Goal: Task Accomplishment & Management: Use online tool/utility

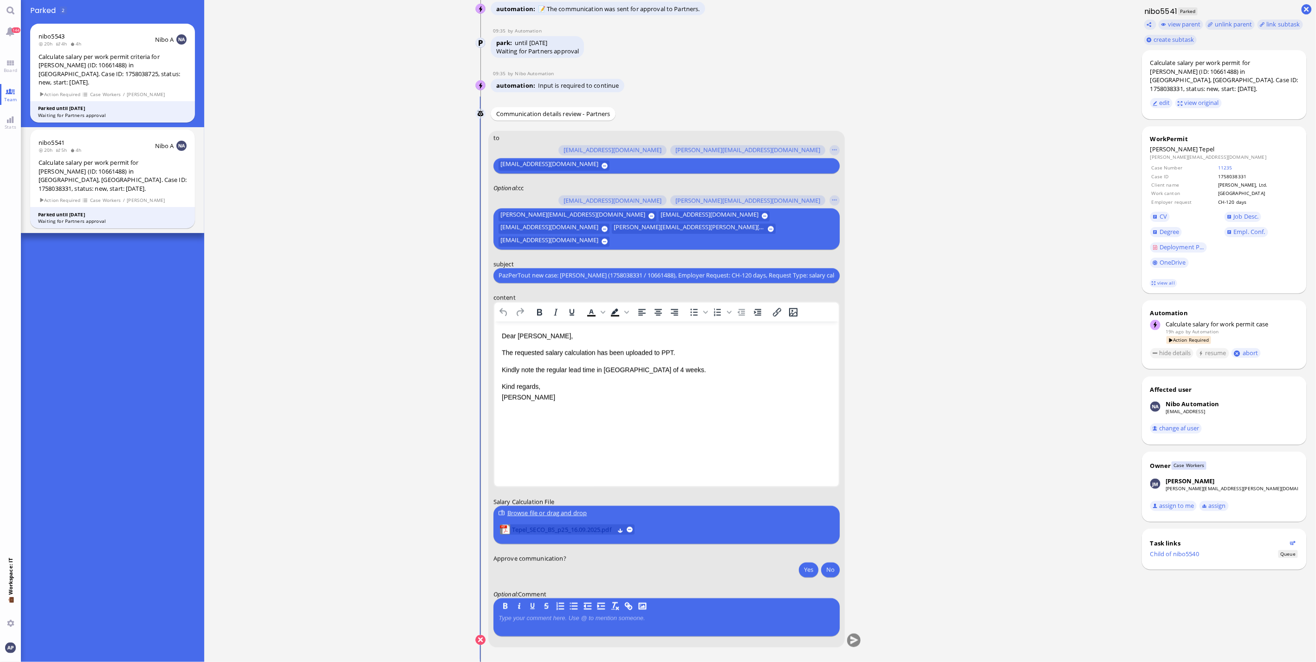
click at [562, 436] on span "Tepel_SECO_BS_p25_16.09.2025.pdf" at bounding box center [563, 530] width 102 height 10
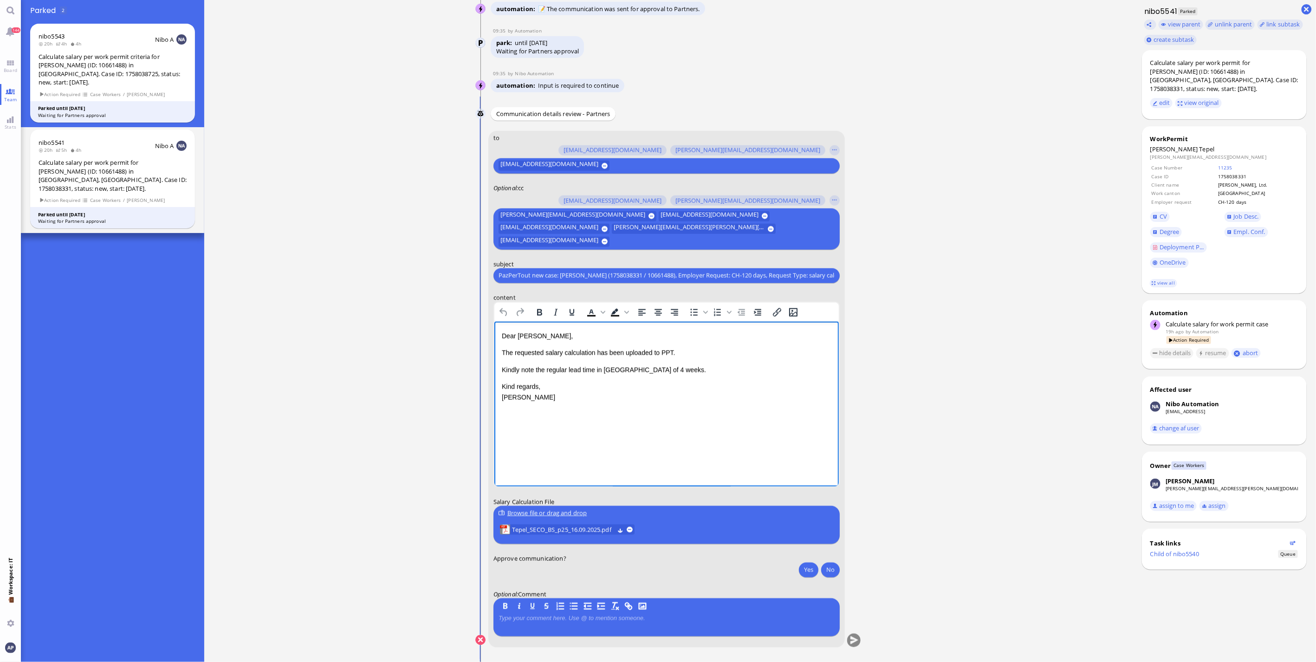
drag, startPoint x: 652, startPoint y: 369, endPoint x: 660, endPoint y: 405, distance: 37.2
click at [652, 369] on span "Kindly note the regular lead time in [GEOGRAPHIC_DATA] of 4 weeks." at bounding box center [603, 369] width 204 height 7
click at [771, 436] on button "Yes" at bounding box center [808, 569] width 19 height 15
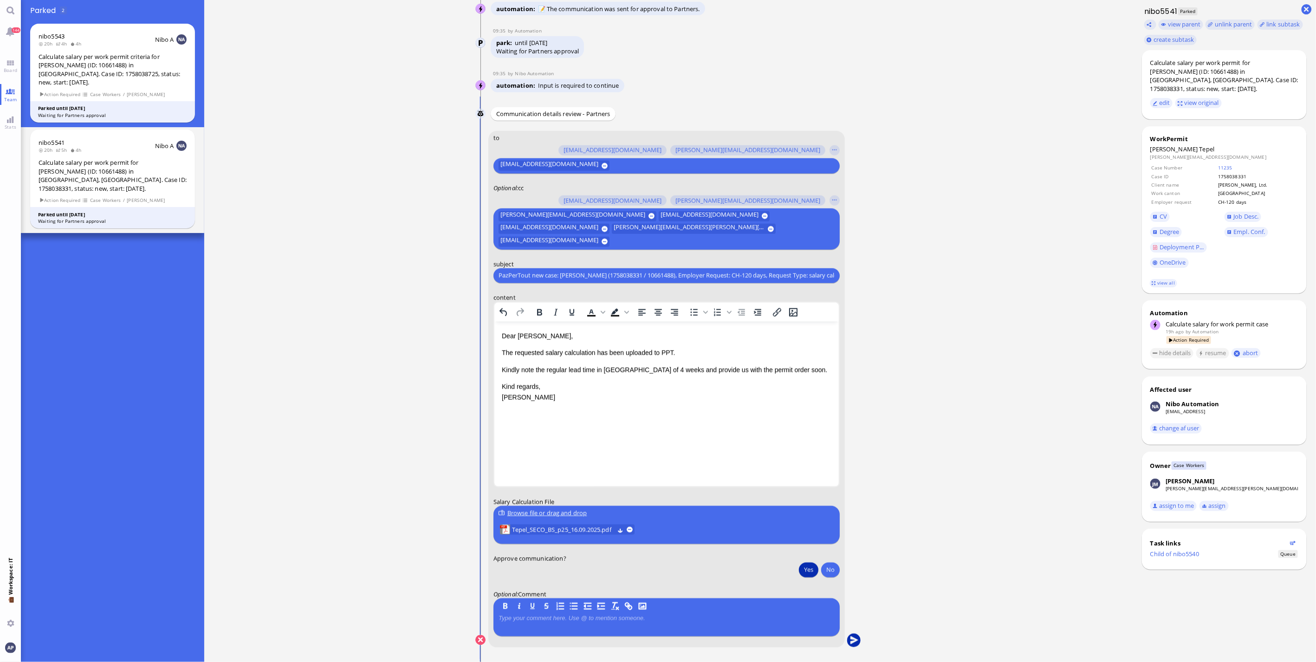
click at [771, 436] on button "submit" at bounding box center [854, 641] width 14 height 14
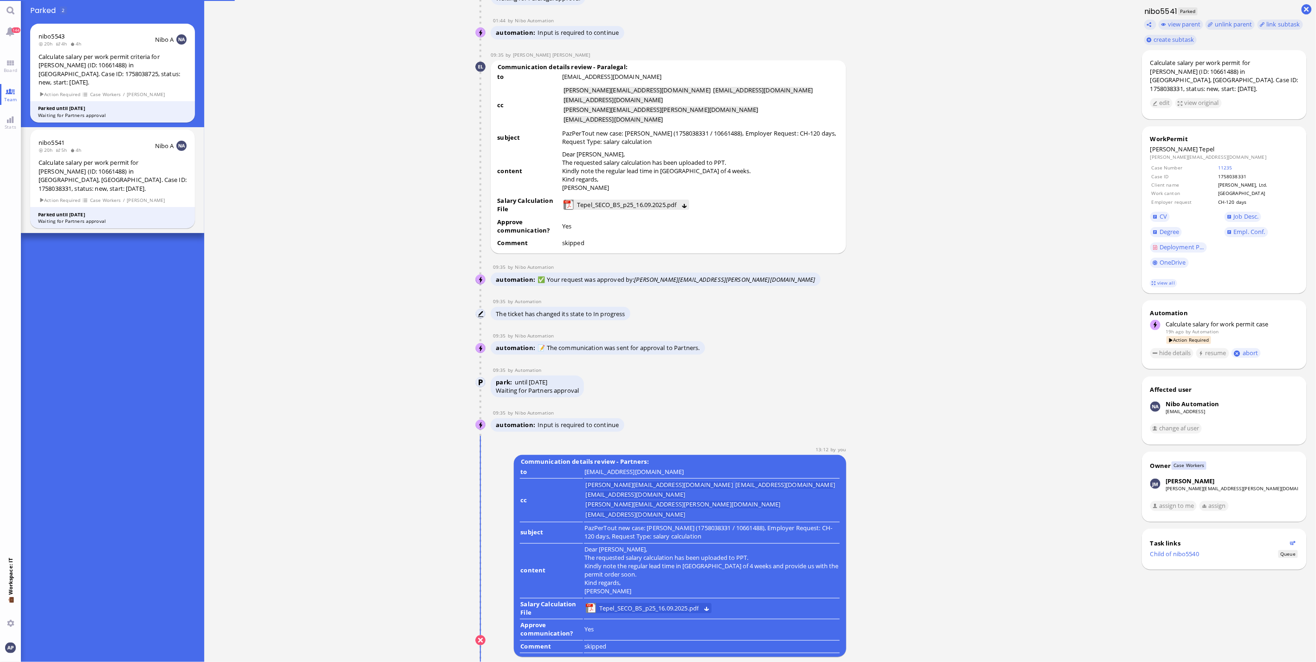
scroll to position [0, 0]
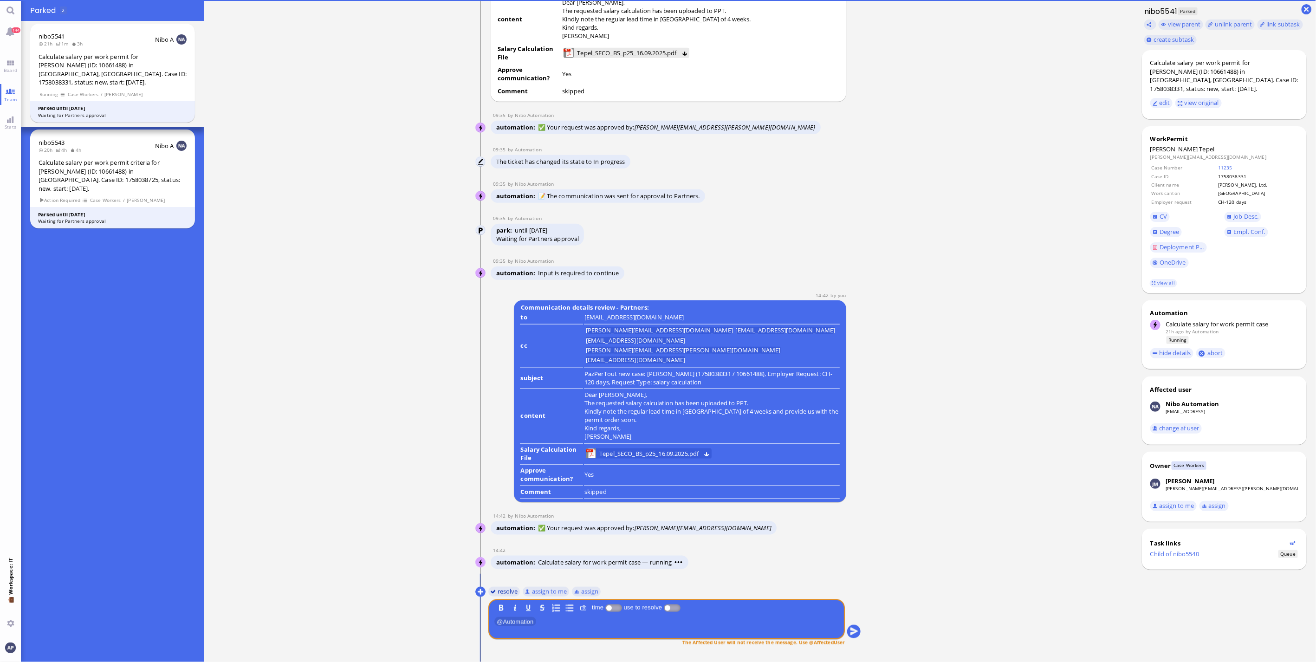
click at [499, 436] on button "resolve" at bounding box center [504, 591] width 32 height 10
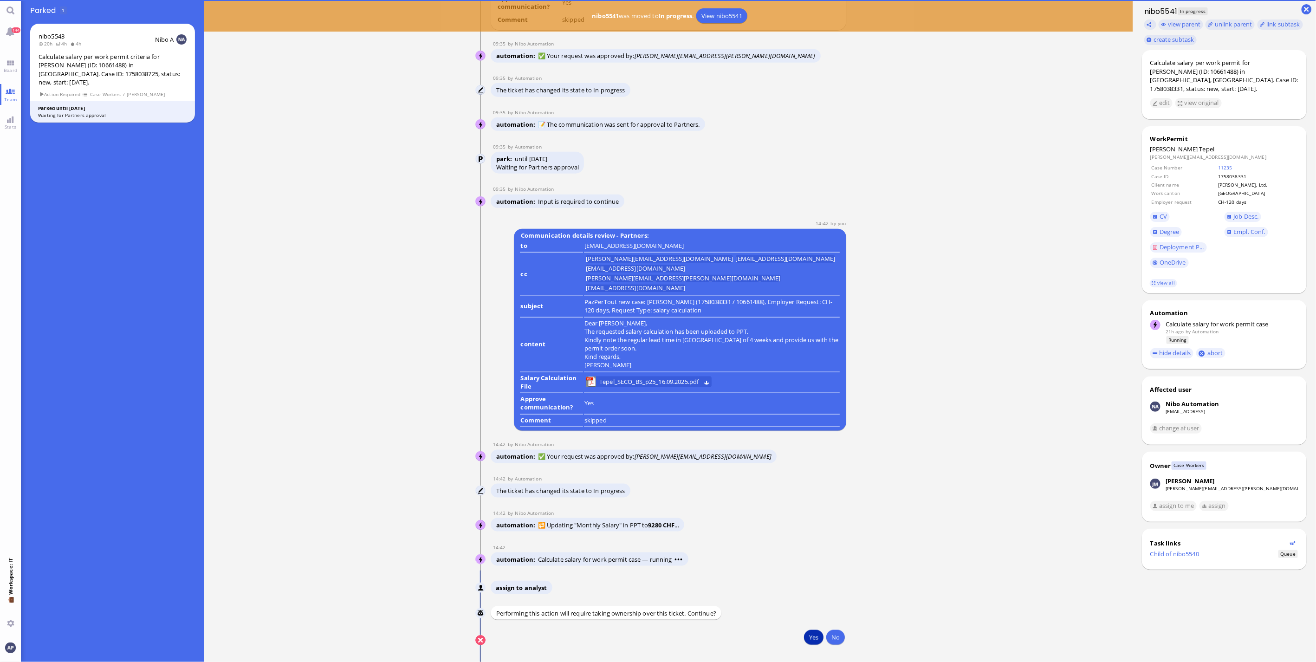
click at [771, 436] on button "Yes" at bounding box center [813, 637] width 19 height 15
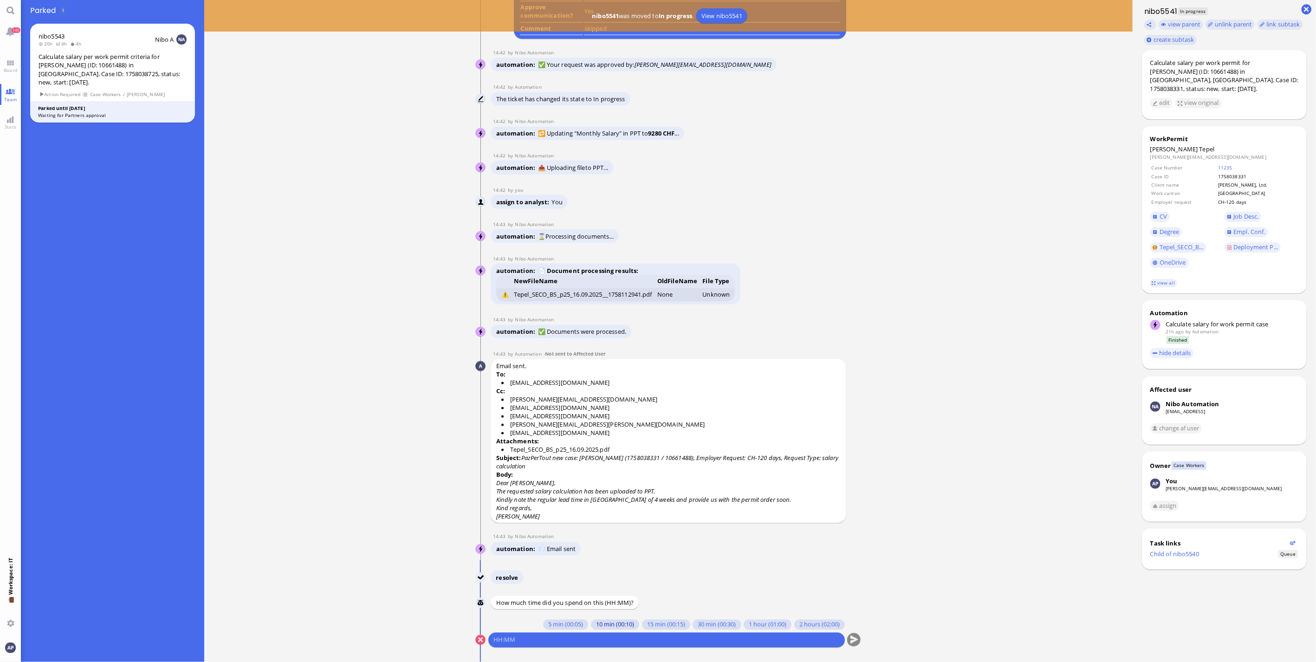
click at [596, 436] on button "10 min (00:10)" at bounding box center [615, 625] width 48 height 10
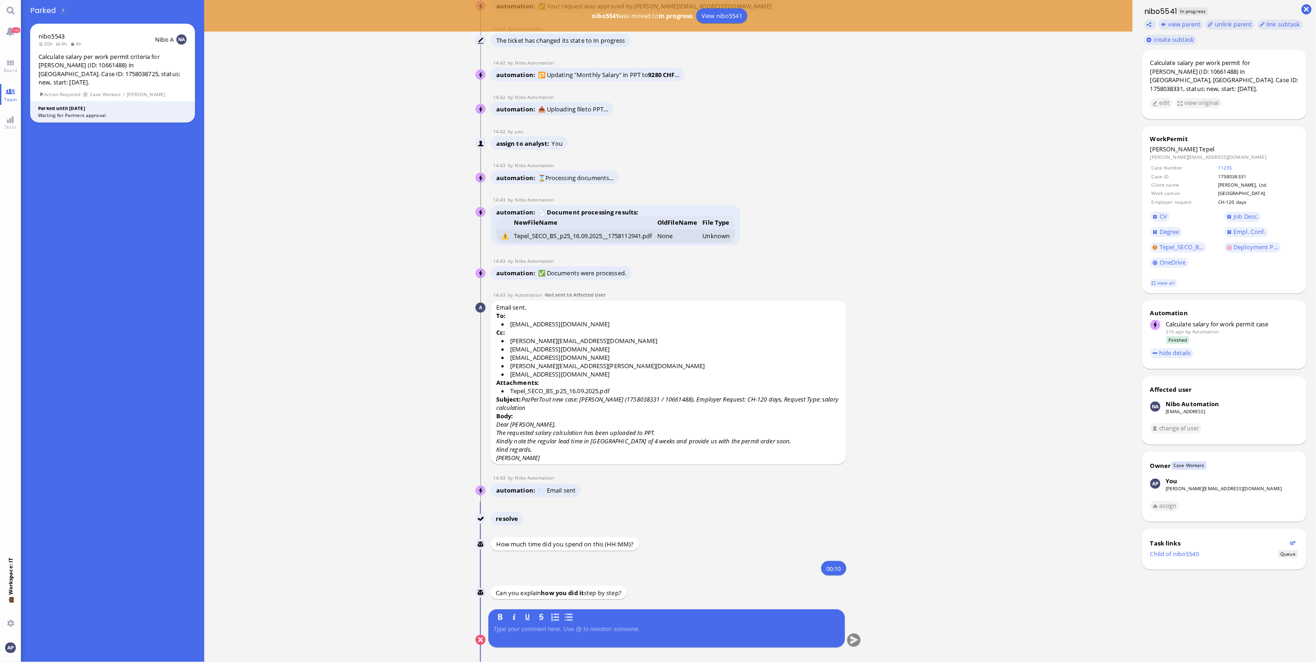
click at [708, 436] on div "B I U S" at bounding box center [666, 617] width 346 height 10
click at [702, 436] on div at bounding box center [666, 635] width 346 height 19
click at [671, 436] on p at bounding box center [666, 629] width 346 height 7
click at [771, 436] on button "submit" at bounding box center [854, 641] width 14 height 14
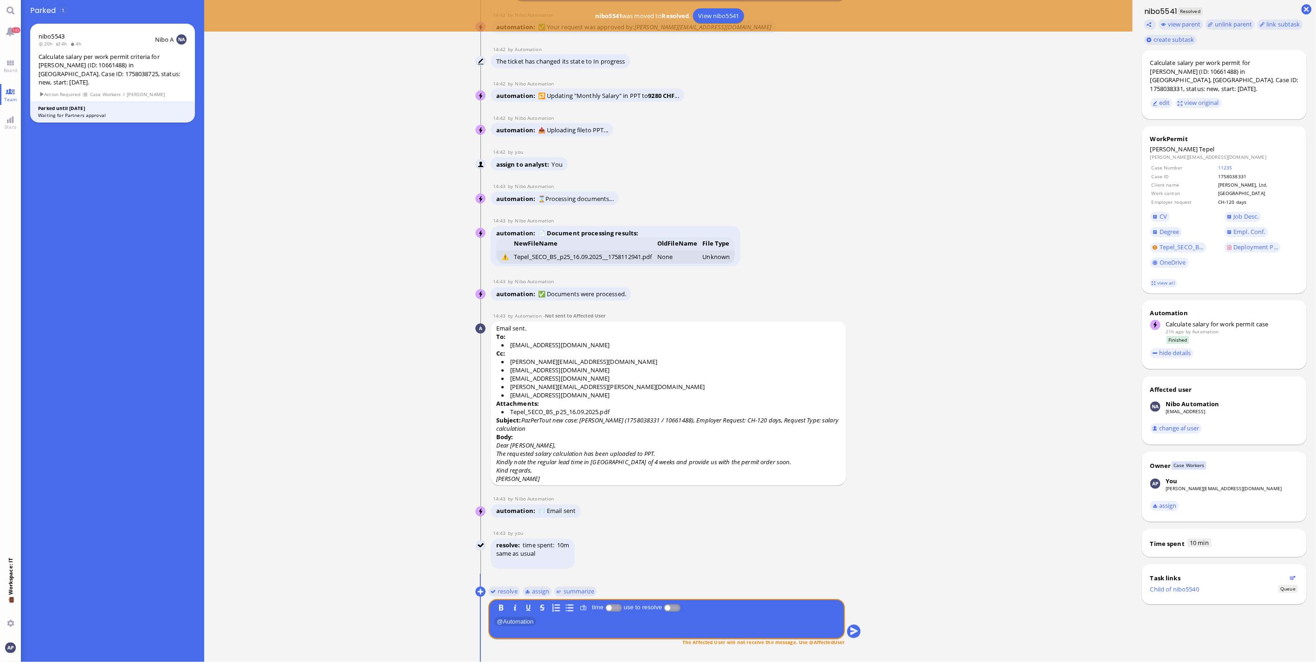
drag, startPoint x: 14, startPoint y: 71, endPoint x: 24, endPoint y: 127, distance: 57.4
click at [14, 71] on span "Board" at bounding box center [10, 70] width 18 height 6
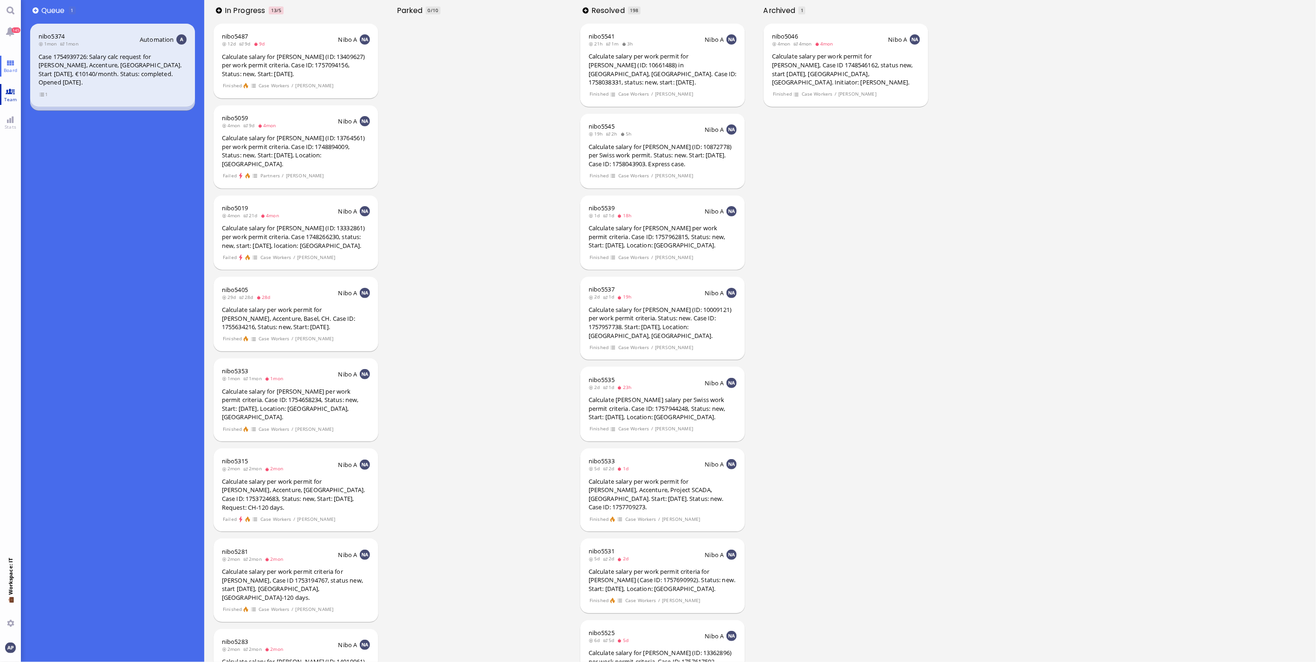
click at [16, 97] on span "Team" at bounding box center [11, 99] width 18 height 6
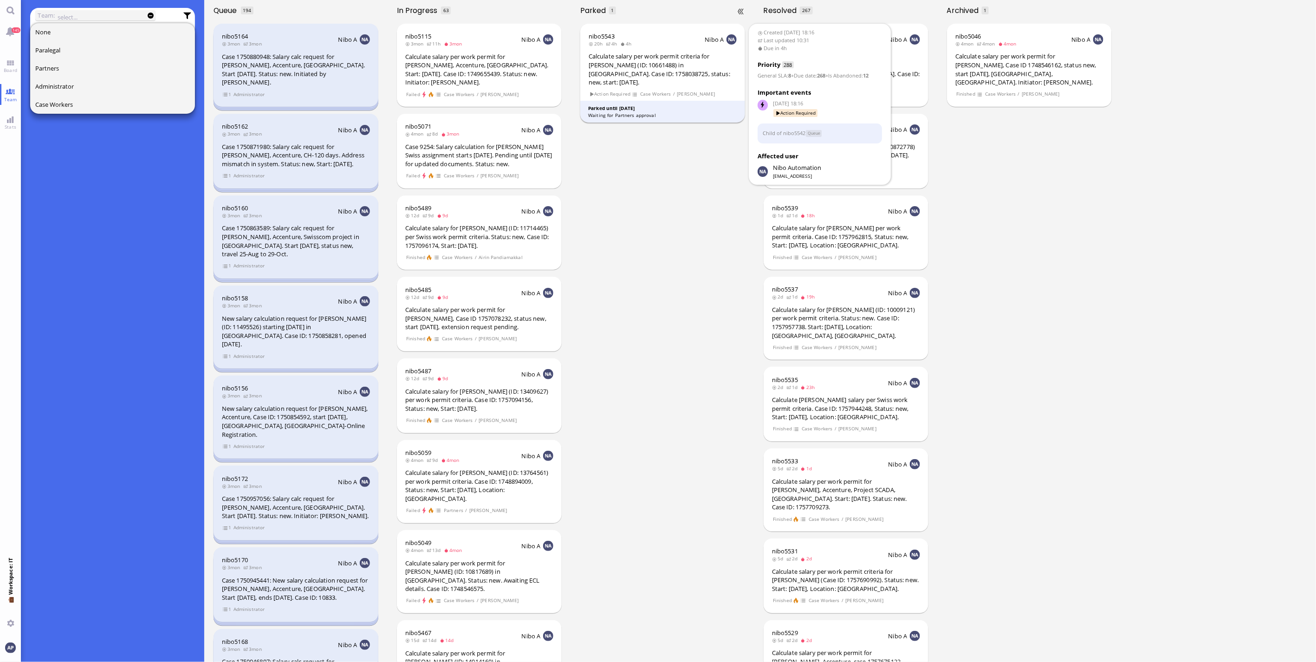
click at [641, 58] on div "Calculate salary per work permit criteria for [PERSON_NAME] (ID: 10661488) in […" at bounding box center [663, 69] width 148 height 34
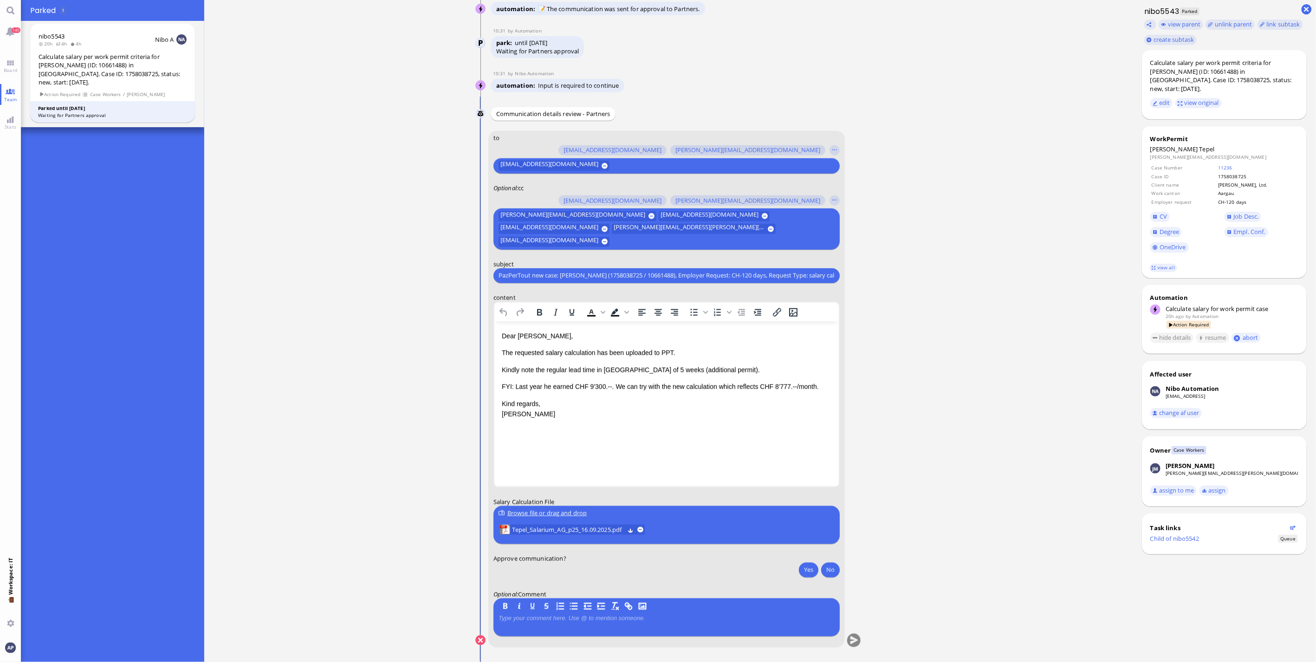
click at [543, 436] on runbook-parameter-input "Yes No" at bounding box center [666, 570] width 346 height 17
click at [598, 387] on p "FYI: Last year he earned CHF 9'300.--. We can try with the new calculation whic…" at bounding box center [666, 386] width 330 height 10
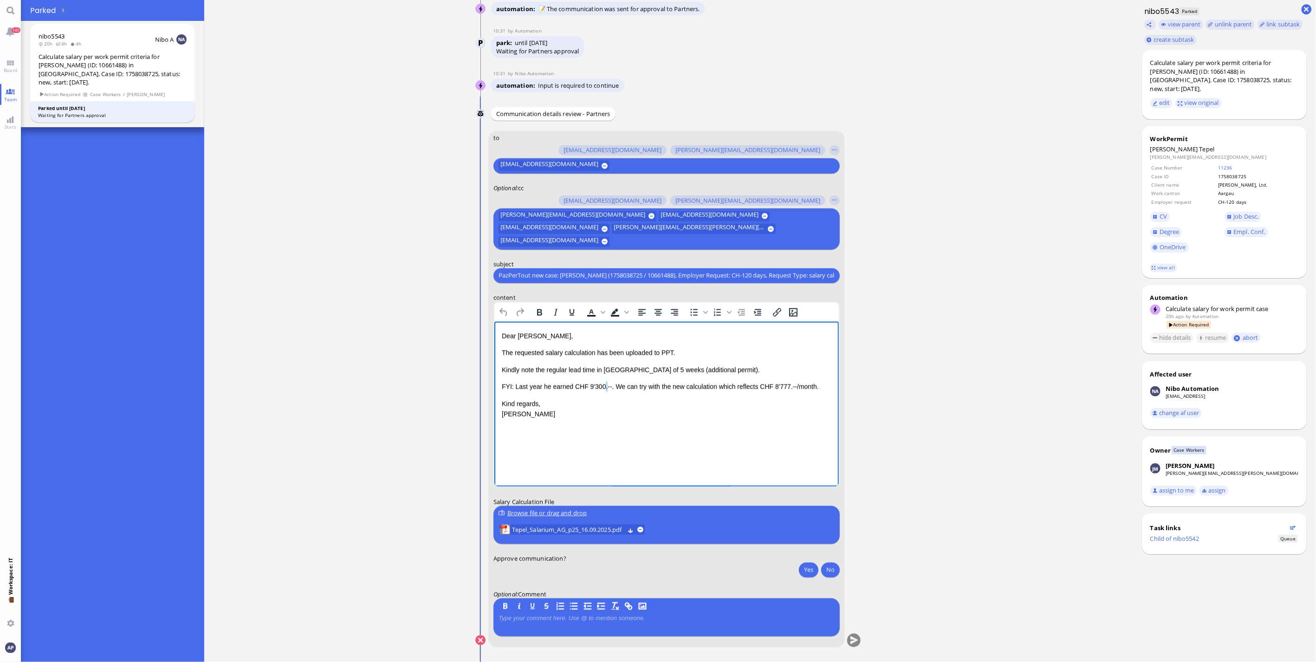
click at [598, 387] on p "FYI: Last year he earned CHF 9'300.--. We can try with the new calculation whic…" at bounding box center [666, 386] width 330 height 10
copy p "FYI: Last year he earned CHF 9'300.--. We can try with the new calculation whic…"
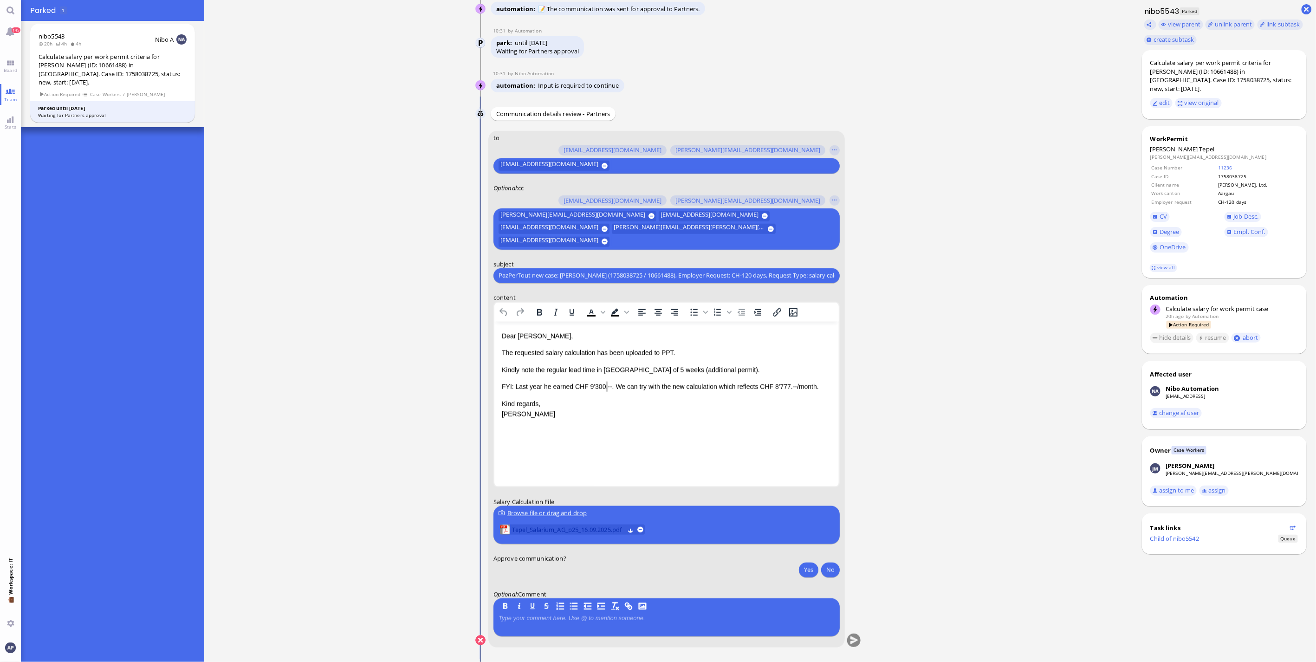
click at [542, 436] on span "Tepel_Salarium_AG_p25_16.09.2025.pdf" at bounding box center [568, 530] width 112 height 10
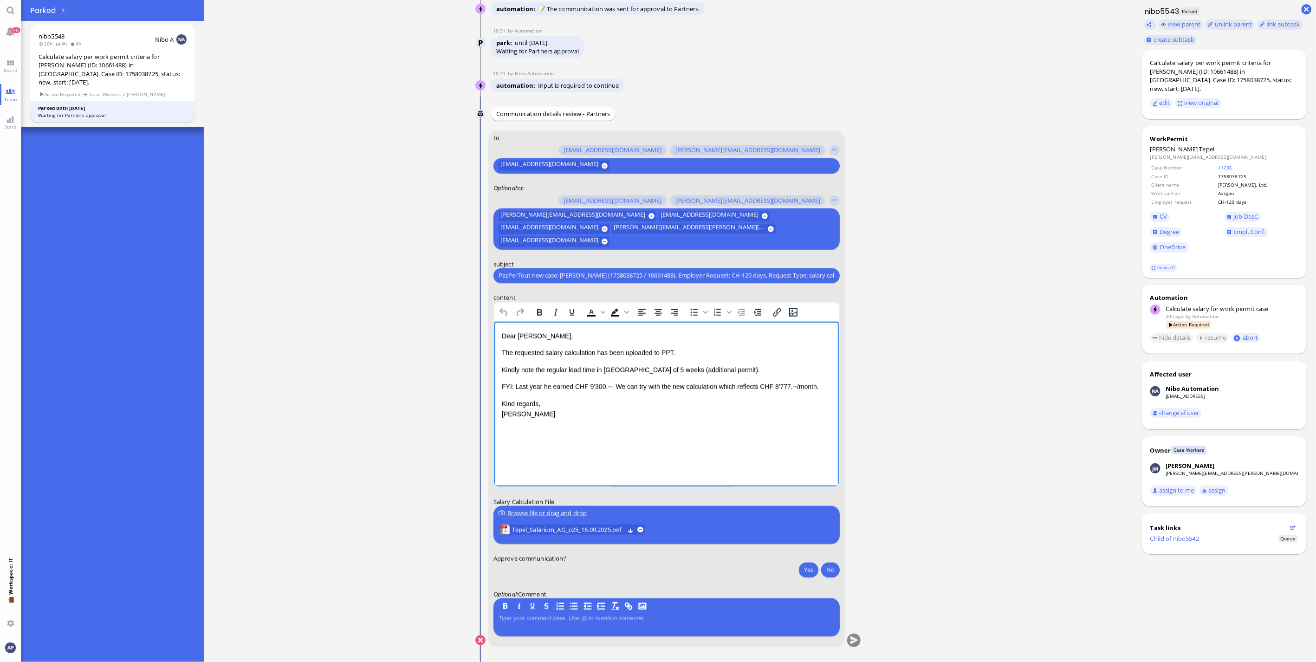
click at [710, 371] on span "Kindly note the regular lead time in [GEOGRAPHIC_DATA] of 5 weeks (additional p…" at bounding box center [630, 369] width 258 height 7
click at [712, 370] on span "Kindly note the regular lead time in [GEOGRAPHIC_DATA] of 5 weeks (additional p…" at bounding box center [630, 369] width 258 height 7
click at [771, 436] on button "Yes" at bounding box center [808, 569] width 19 height 15
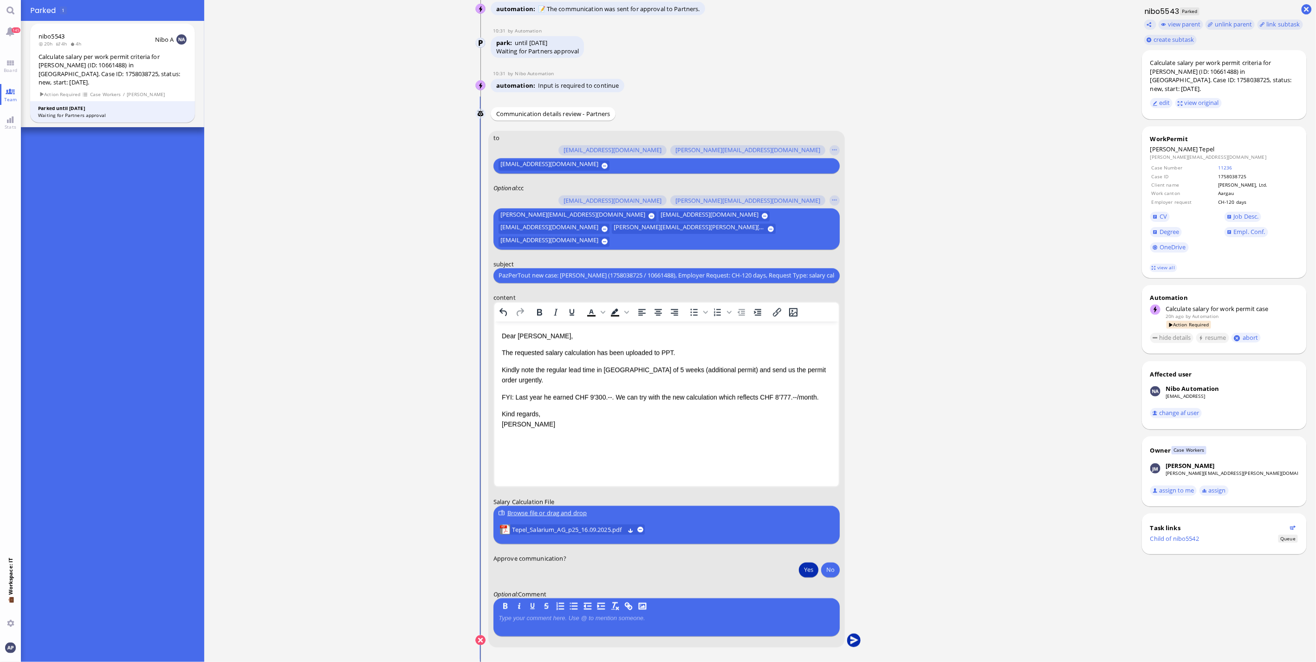
click at [771, 436] on button "submit" at bounding box center [854, 641] width 14 height 14
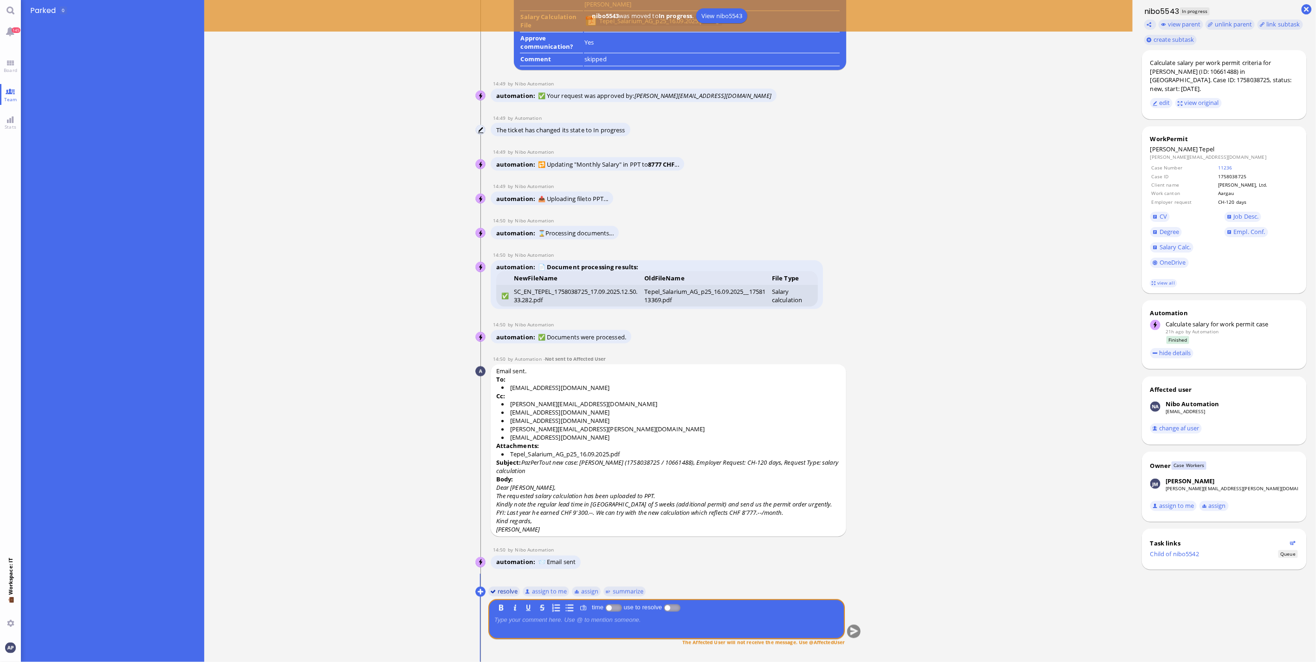
click at [503, 436] on button "resolve" at bounding box center [504, 591] width 32 height 10
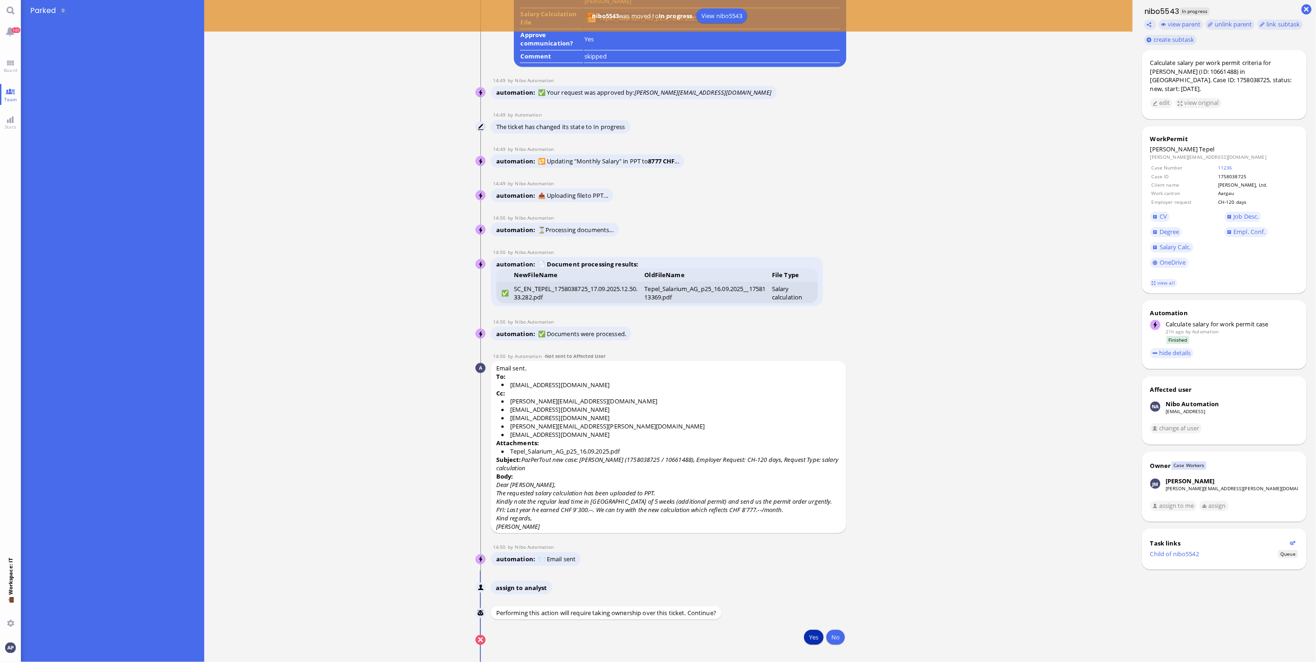
click at [771, 436] on button "Yes" at bounding box center [813, 637] width 19 height 15
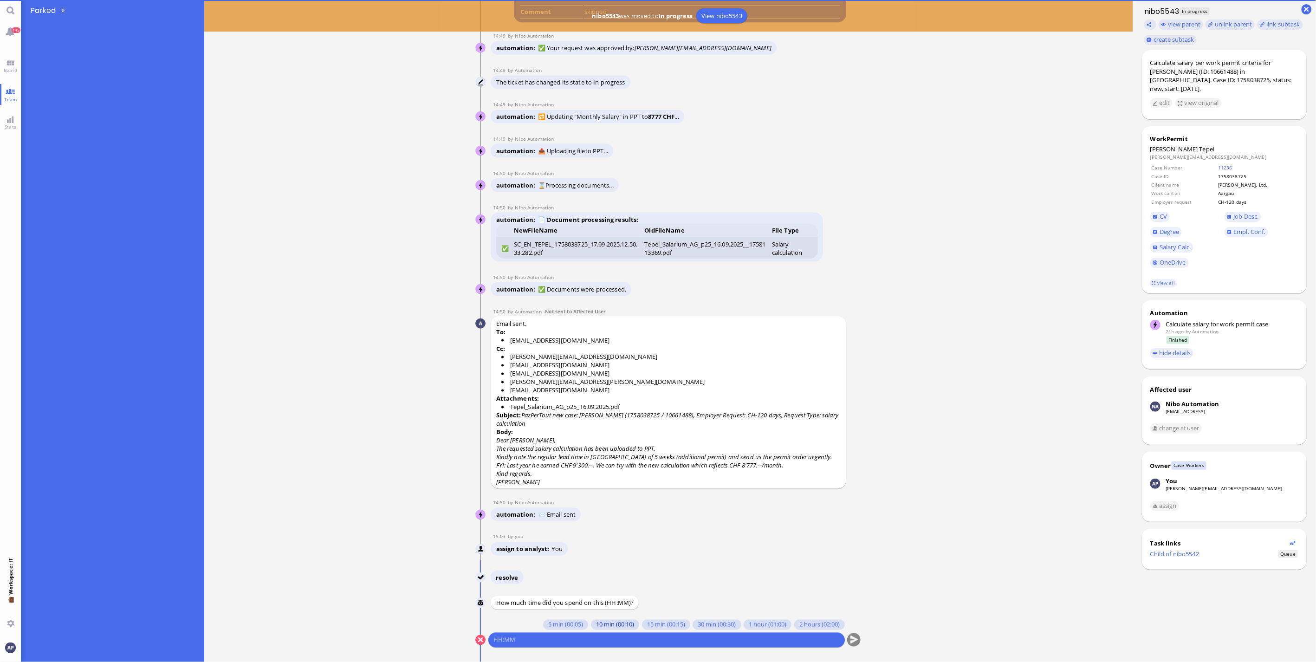
click at [595, 436] on button "10 min (00:10)" at bounding box center [615, 625] width 48 height 10
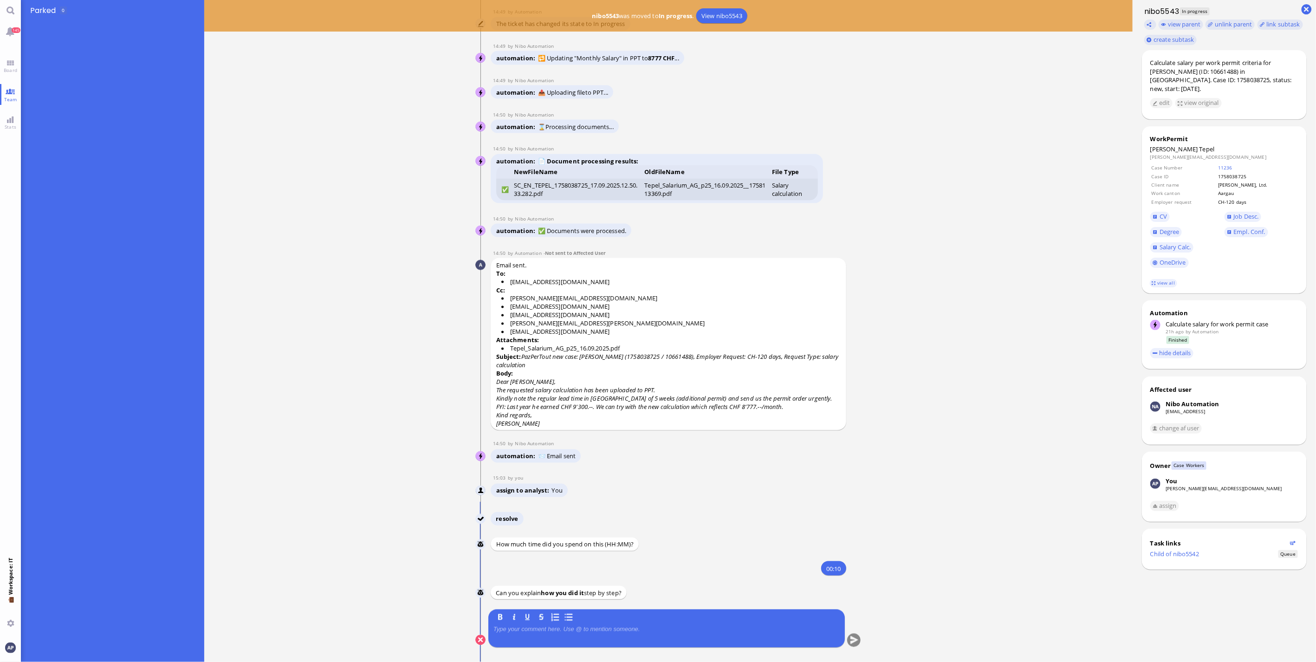
click at [570, 436] on div at bounding box center [666, 635] width 346 height 19
click at [570, 436] on p at bounding box center [666, 629] width 346 height 7
click at [771, 436] on conversation-line "You B I U S same as usual" at bounding box center [668, 634] width 386 height 50
click at [771, 436] on button "submit" at bounding box center [854, 641] width 14 height 14
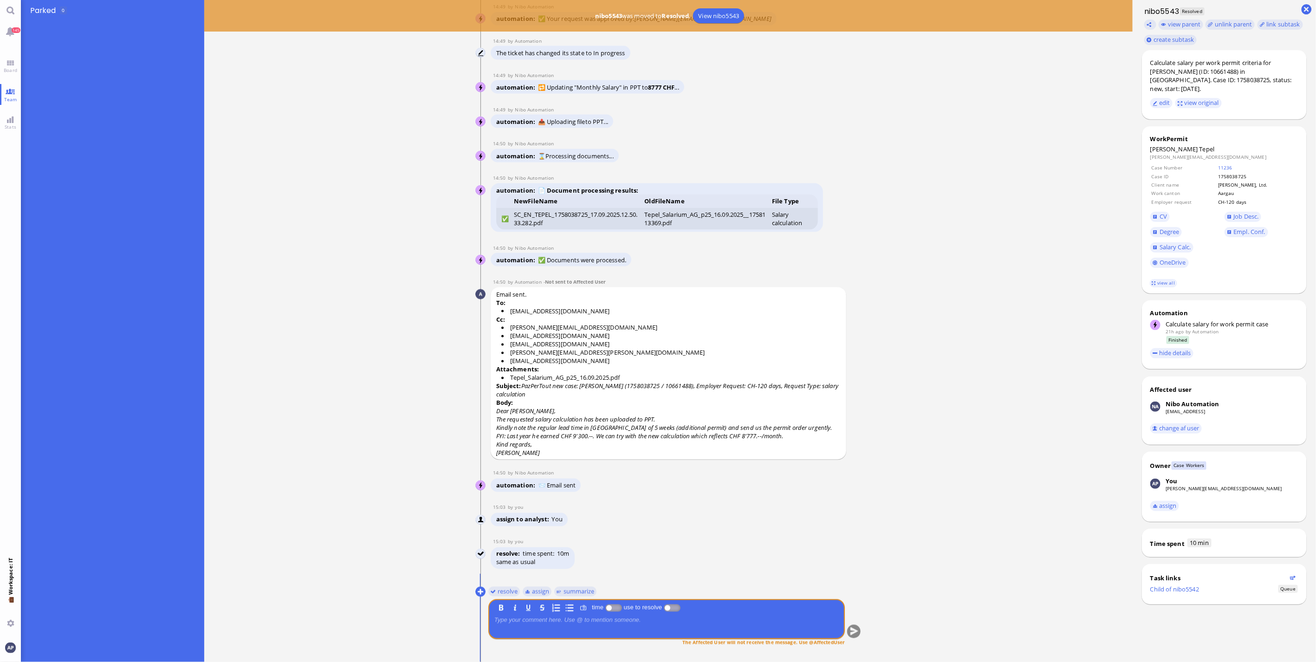
scroll to position [0, 0]
